Goal: Task Accomplishment & Management: Manage account settings

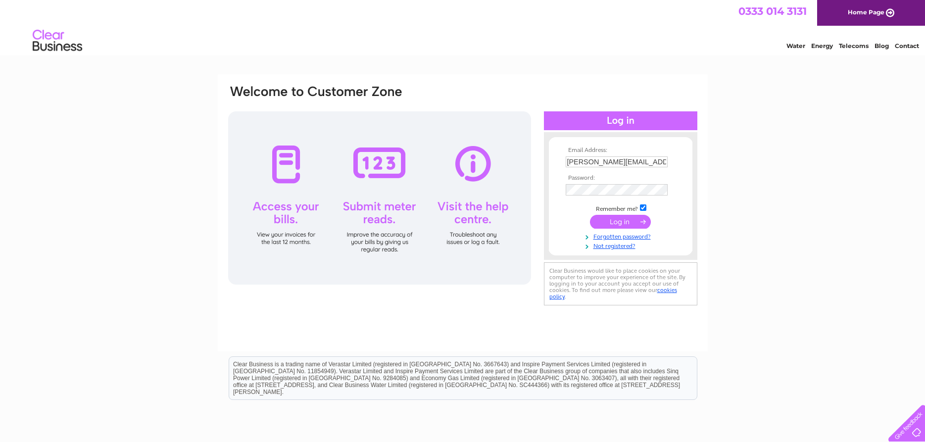
click at [617, 223] on input "submit" at bounding box center [620, 222] width 61 height 14
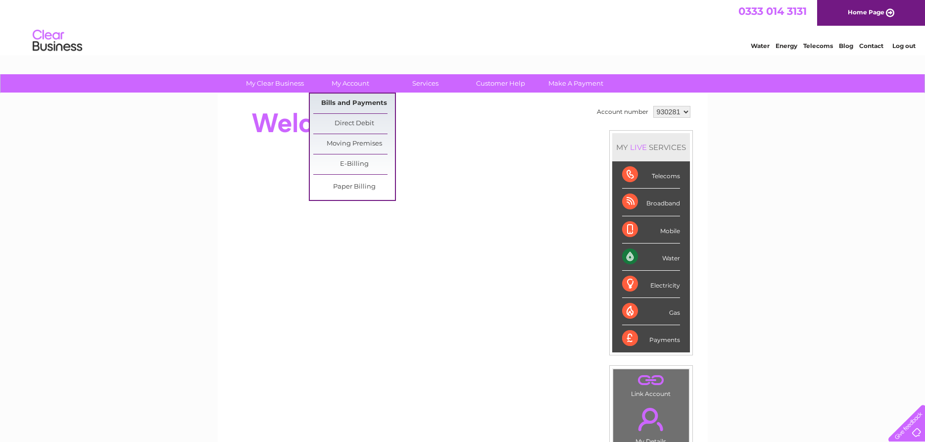
click at [340, 100] on link "Bills and Payments" at bounding box center [354, 104] width 82 height 20
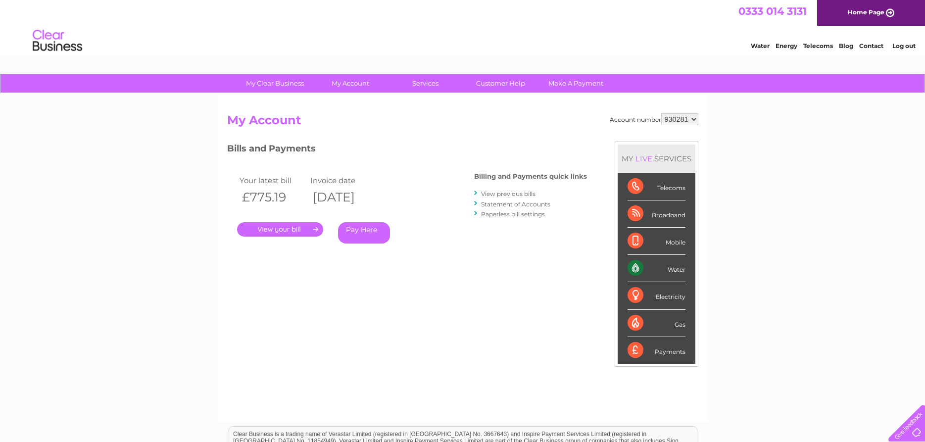
click at [287, 228] on link "." at bounding box center [280, 229] width 86 height 14
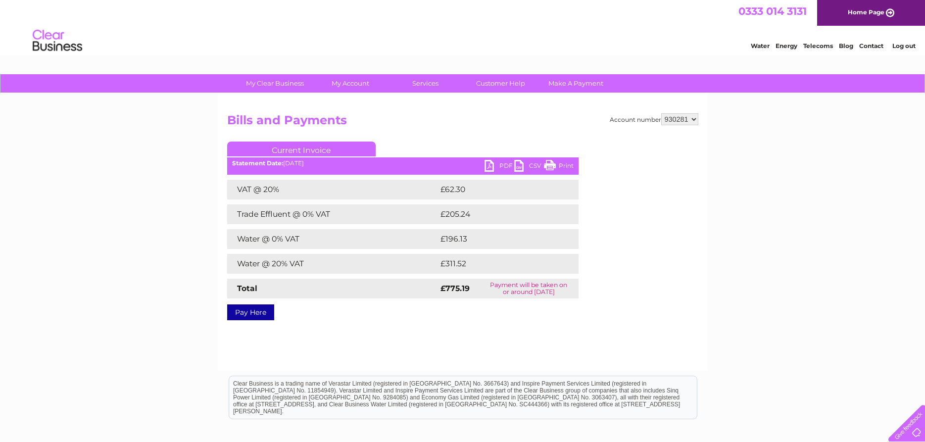
click at [506, 165] on link "PDF" at bounding box center [500, 167] width 30 height 14
